Goal: Task Accomplishment & Management: Use online tool/utility

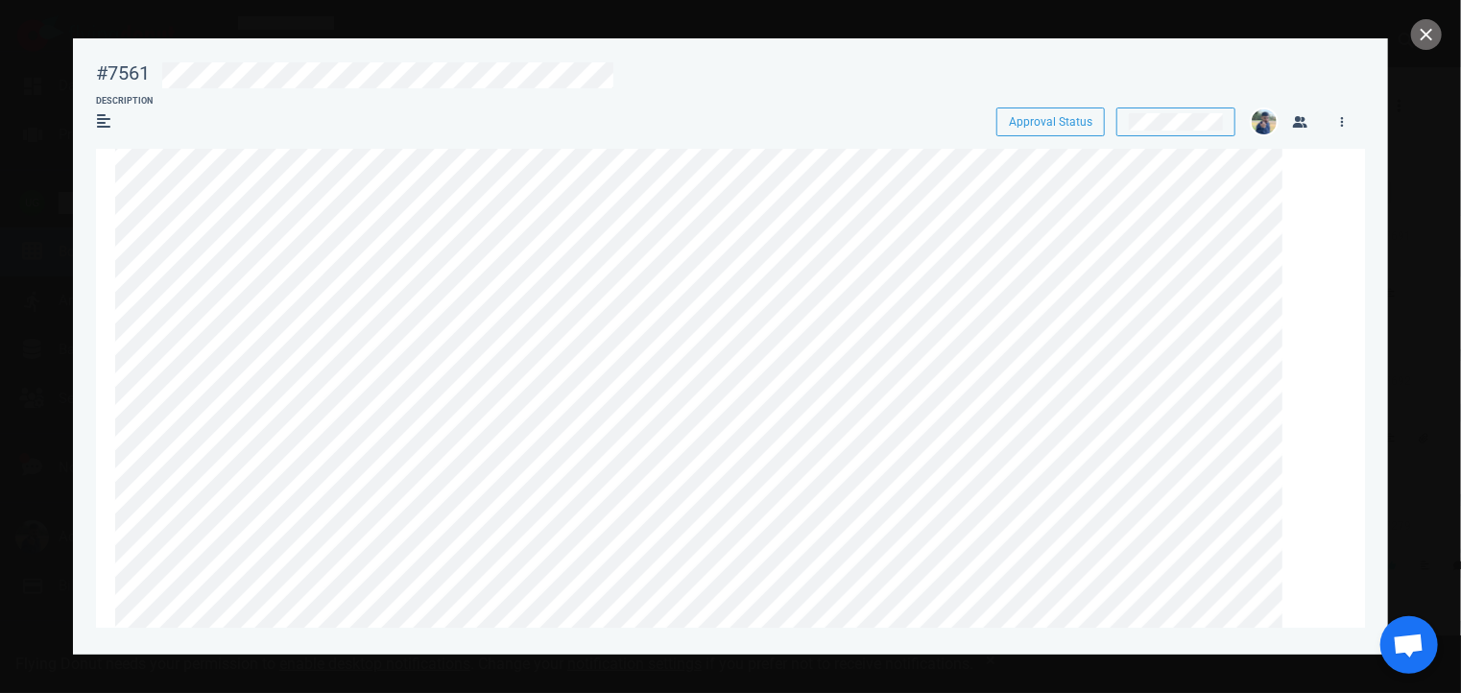
scroll to position [69, 0]
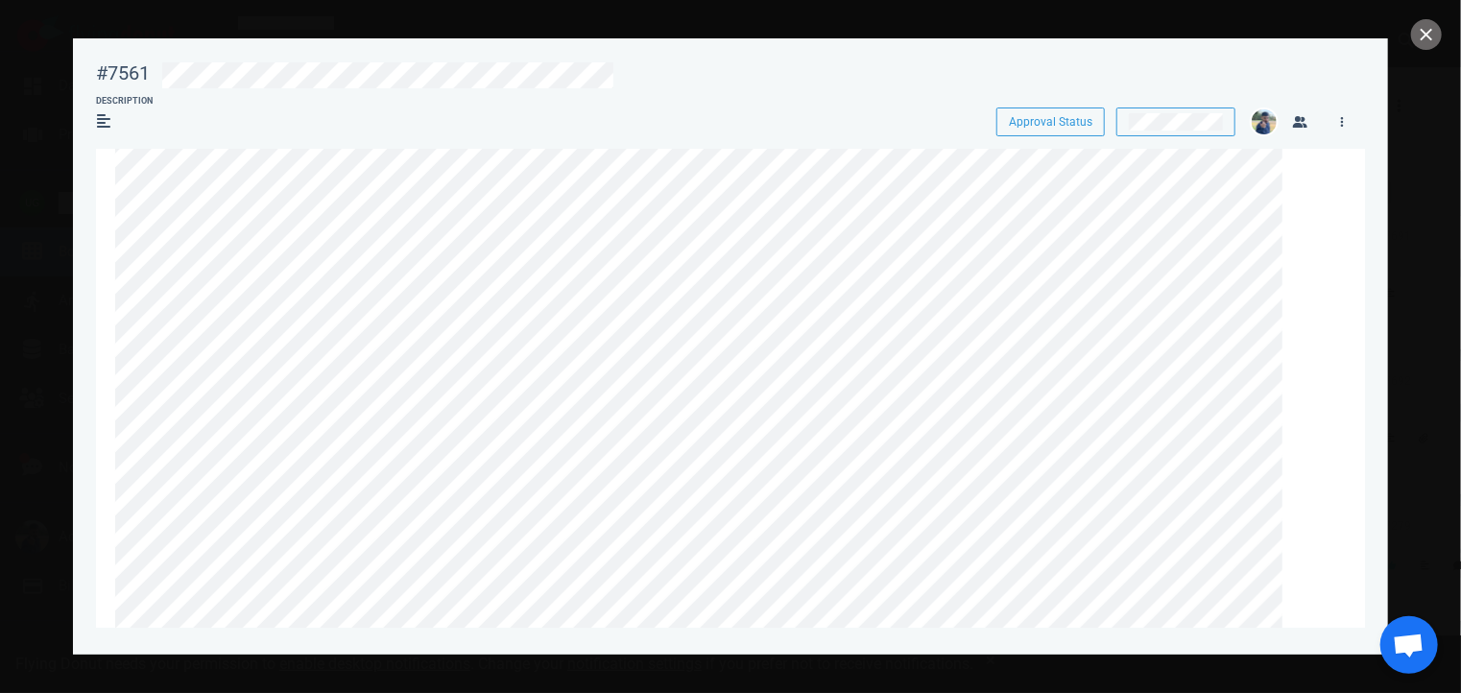
click at [123, 73] on div "#7561" at bounding box center [123, 73] width 54 height 24
copy div "#7561"
click at [877, 71] on div at bounding box center [744, 75] width 1164 height 26
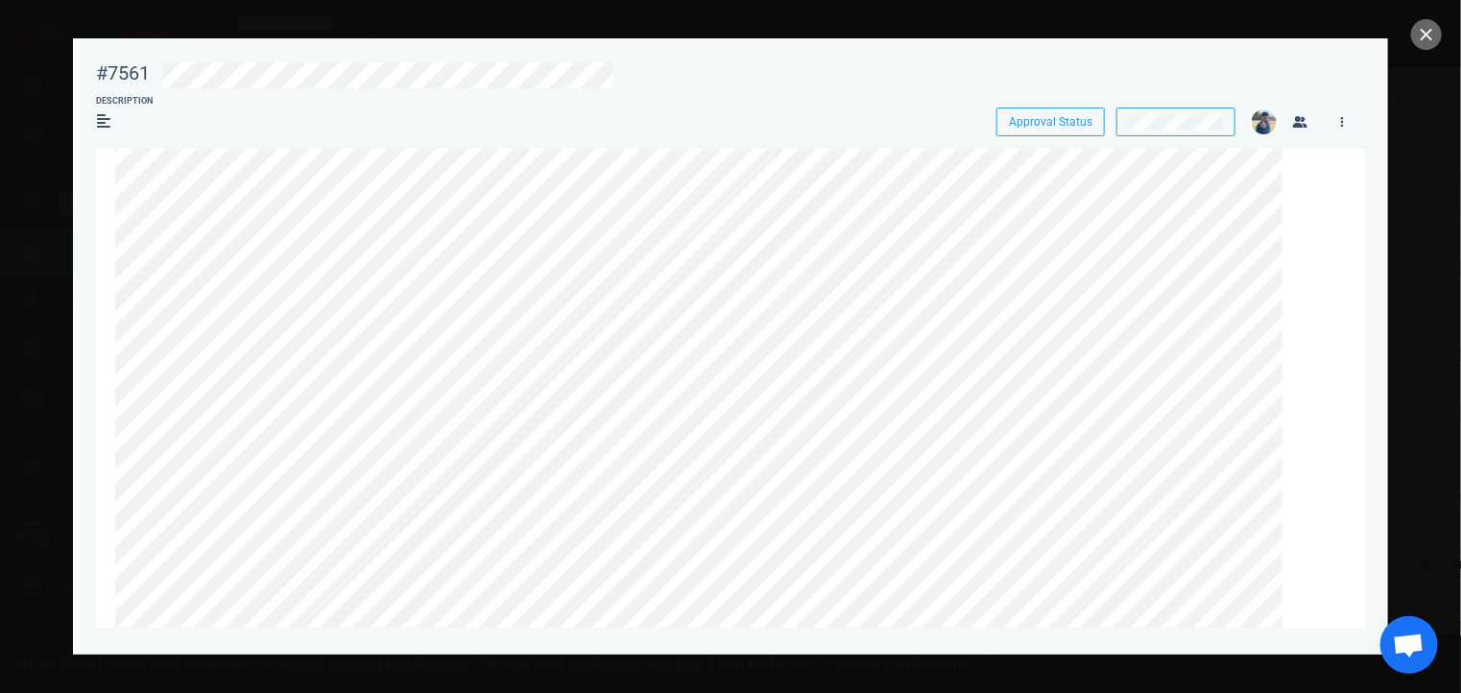
click at [1417, 49] on div at bounding box center [730, 346] width 1461 height 693
click at [1420, 38] on button "close" at bounding box center [1426, 34] width 31 height 31
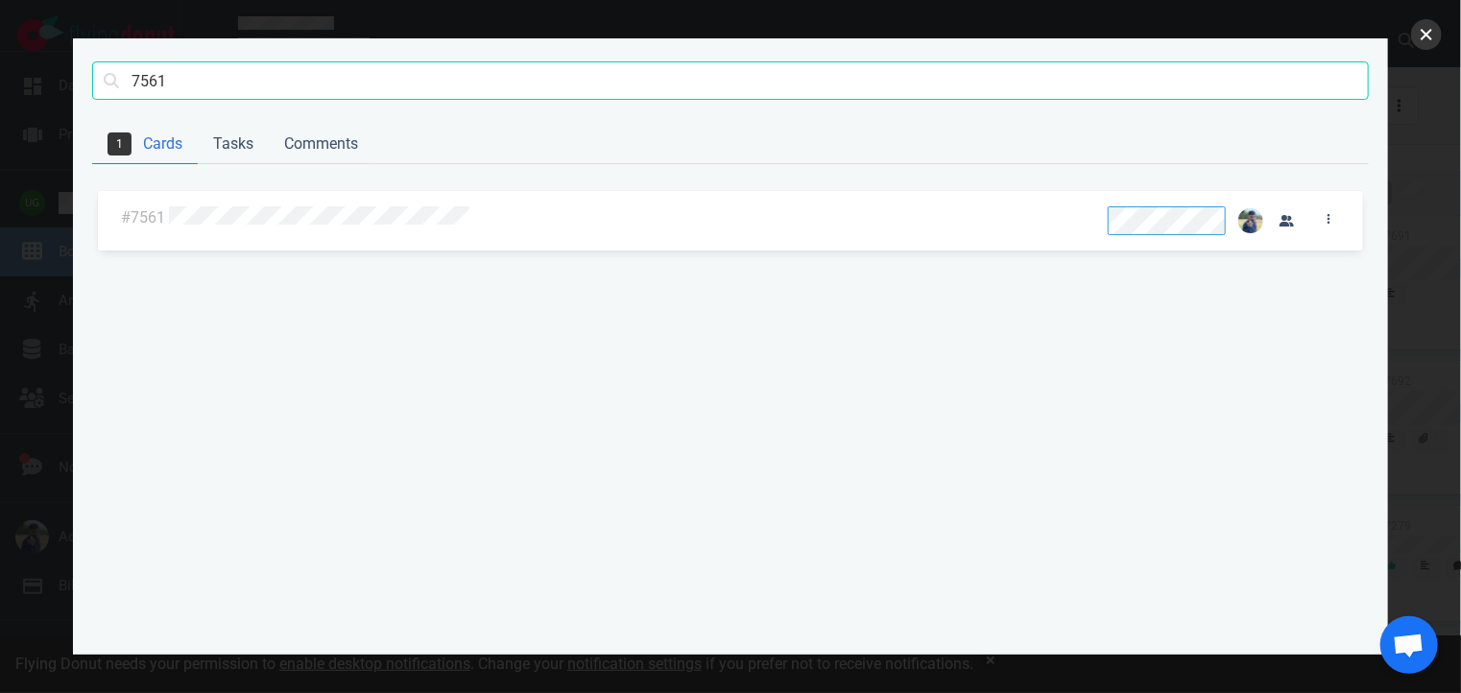
click at [1415, 32] on button "close" at bounding box center [1426, 34] width 31 height 31
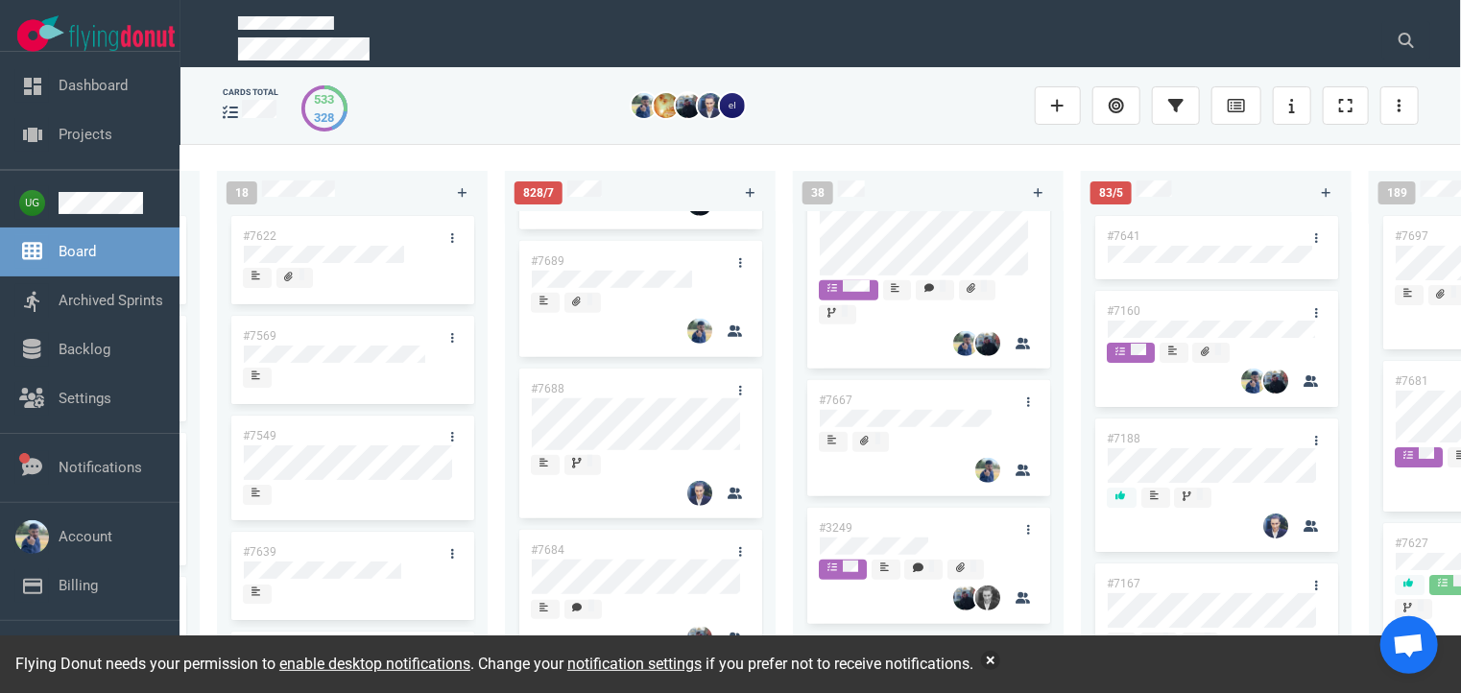
scroll to position [622, 0]
